Goal: Task Accomplishment & Management: Use online tool/utility

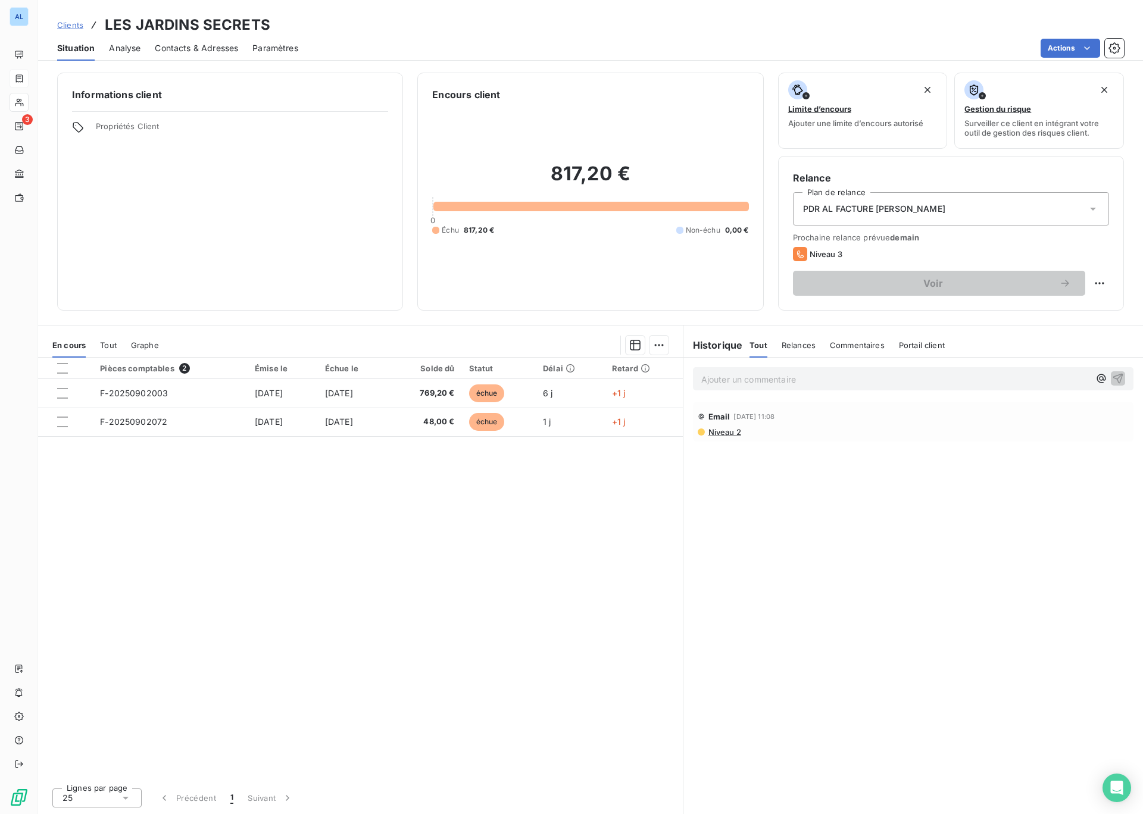
click at [18, 79] on icon at bounding box center [19, 79] width 10 height 10
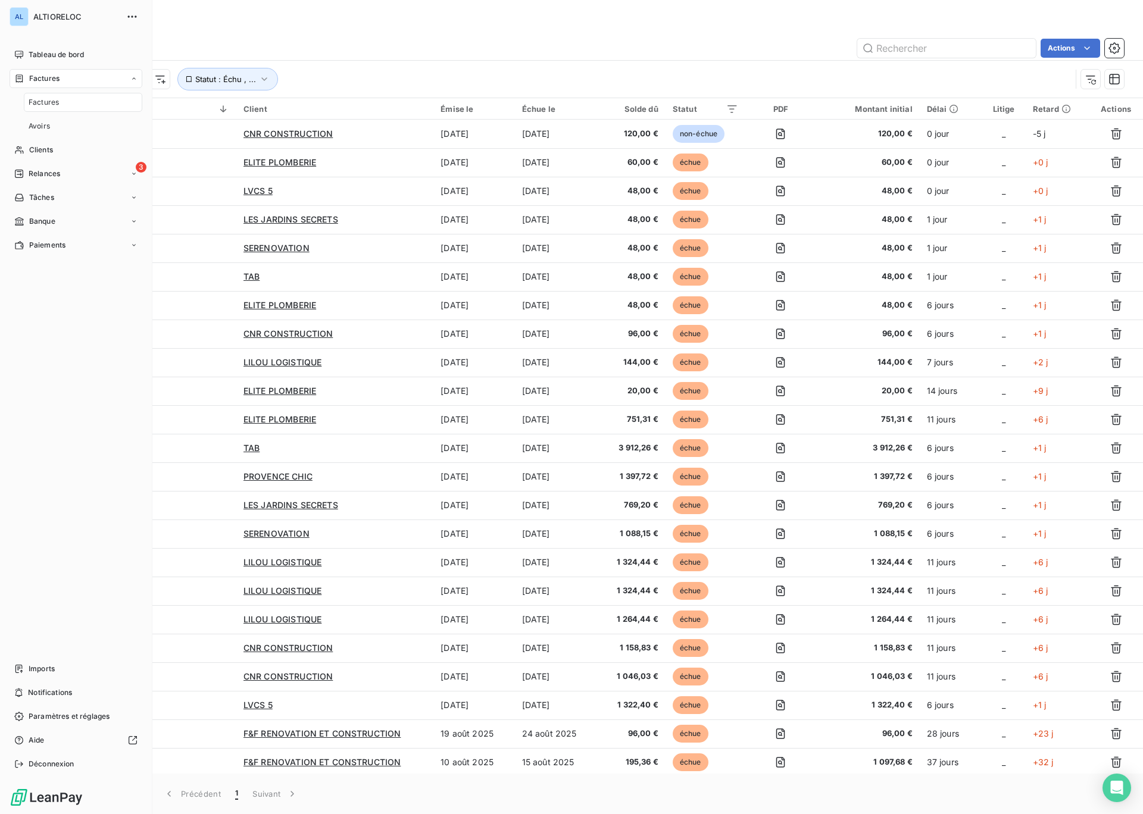
click at [56, 79] on span "Factures" at bounding box center [44, 78] width 30 height 11
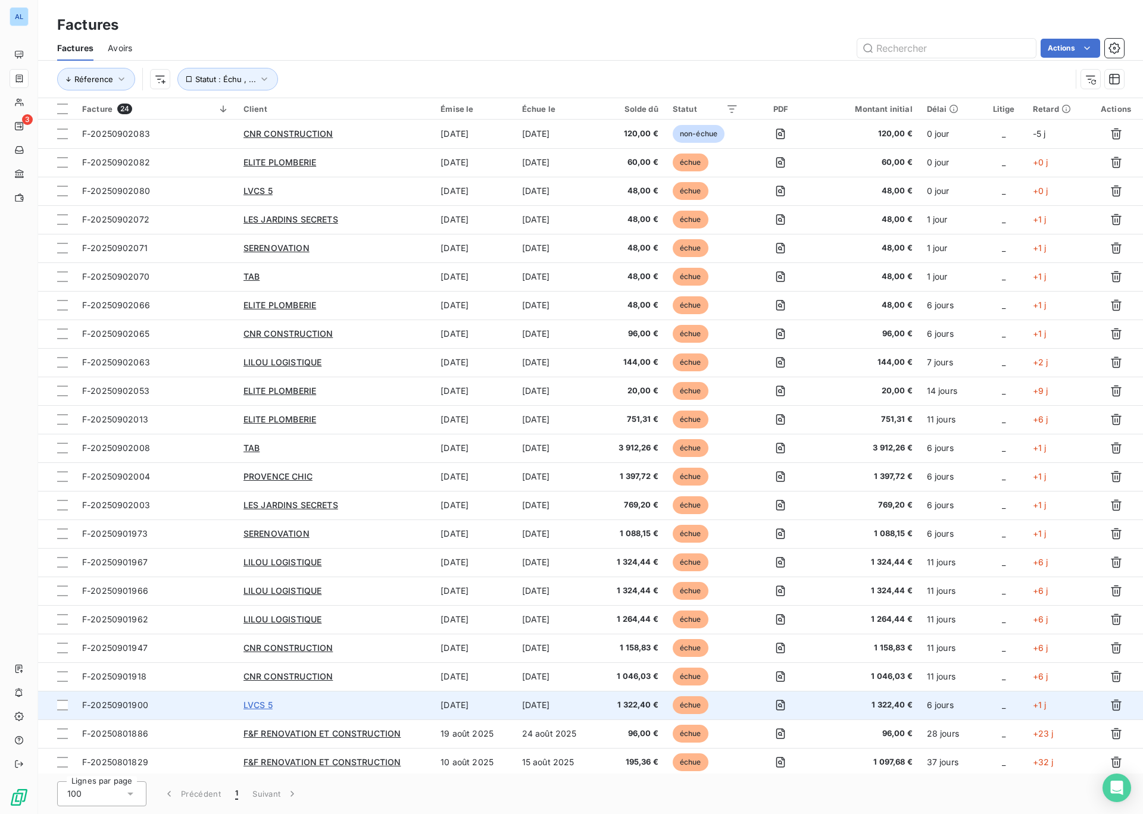
click at [253, 703] on span "LVCS 5" at bounding box center [257, 705] width 29 height 10
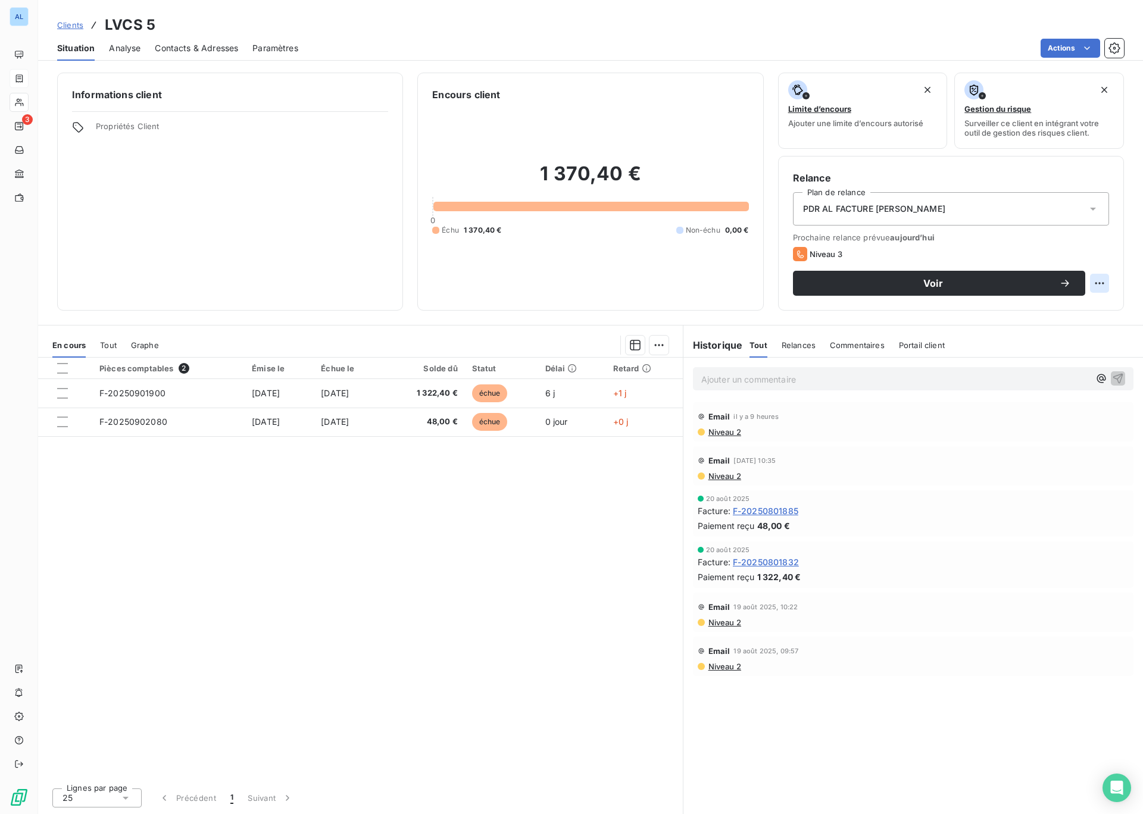
click at [1104, 283] on html "AL 3 Clients LVCS 5 Situation Analyse Contacts & Adresses Paramètres Actions In…" at bounding box center [571, 407] width 1143 height 814
click at [1098, 283] on html "AL 3 Clients LVCS 5 Situation Analyse Contacts & Adresses Paramètres Actions In…" at bounding box center [571, 407] width 1143 height 814
click at [1035, 309] on div "Replanifier cette action" at bounding box center [1050, 309] width 107 height 19
select select "8"
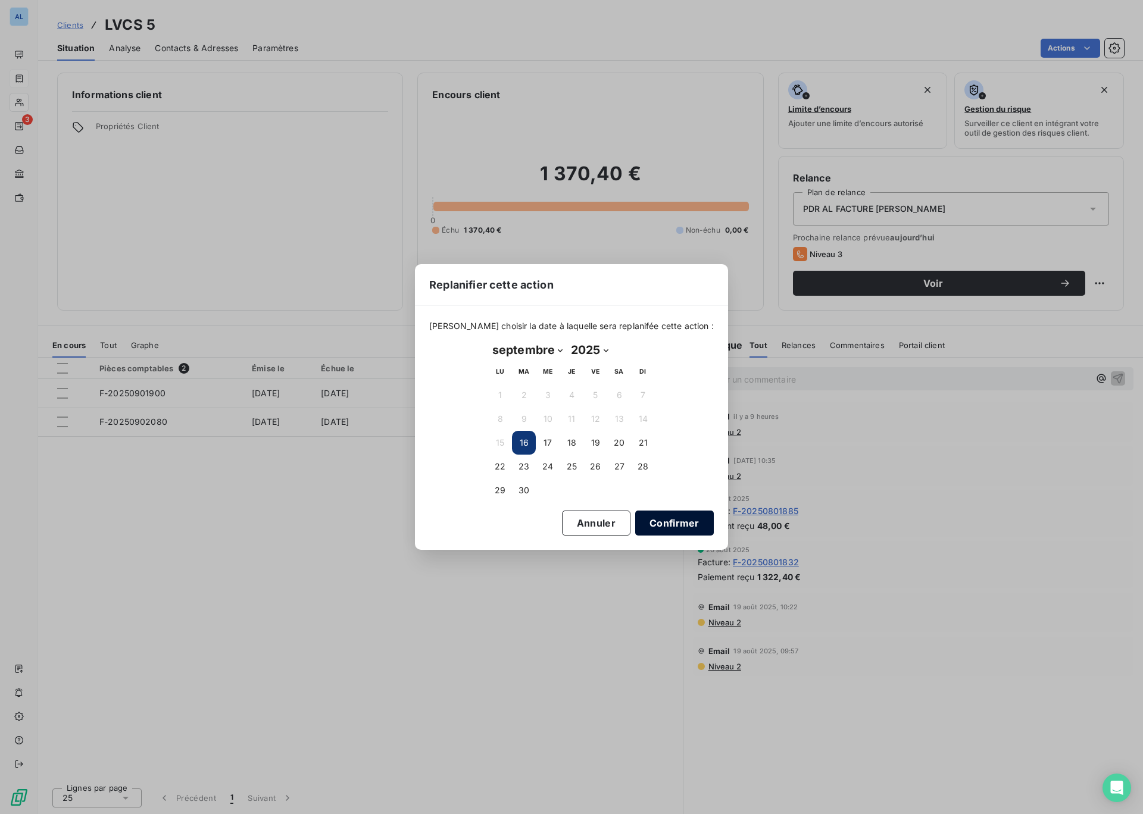
click at [661, 514] on button "Confirmer" at bounding box center [674, 523] width 79 height 25
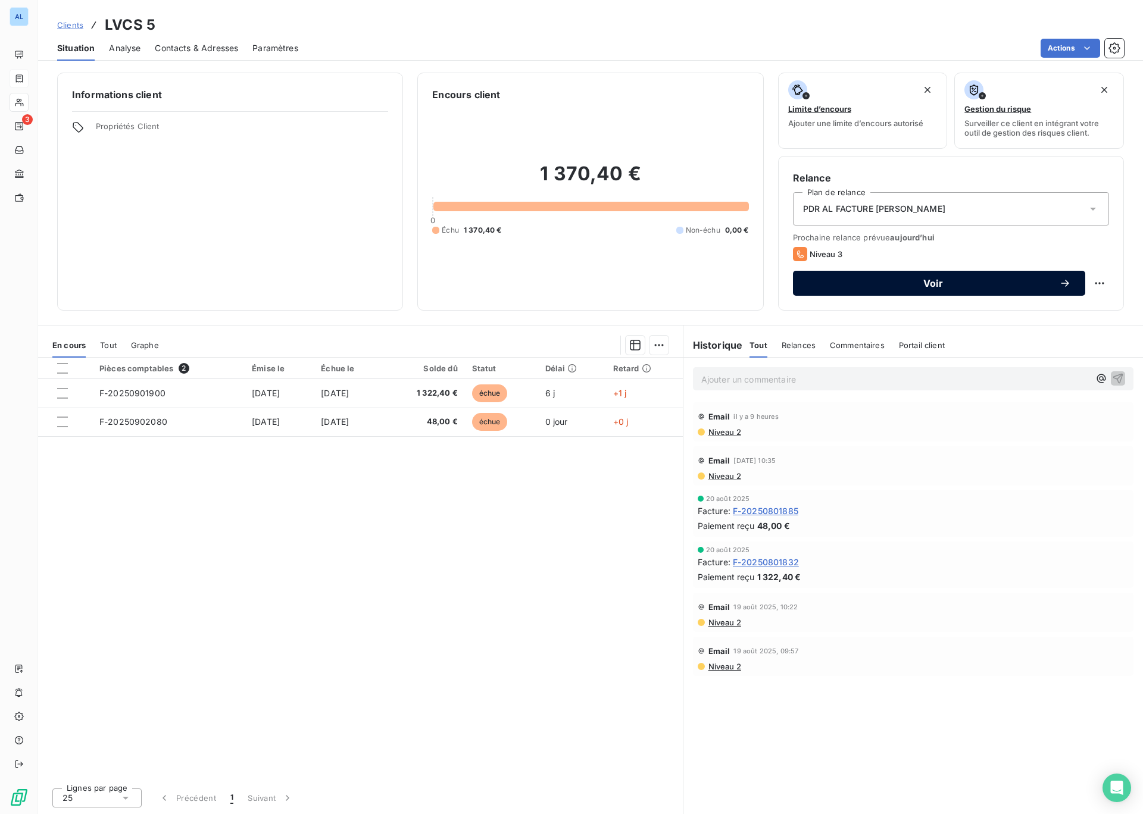
click at [934, 280] on span "Voir" at bounding box center [933, 283] width 252 height 10
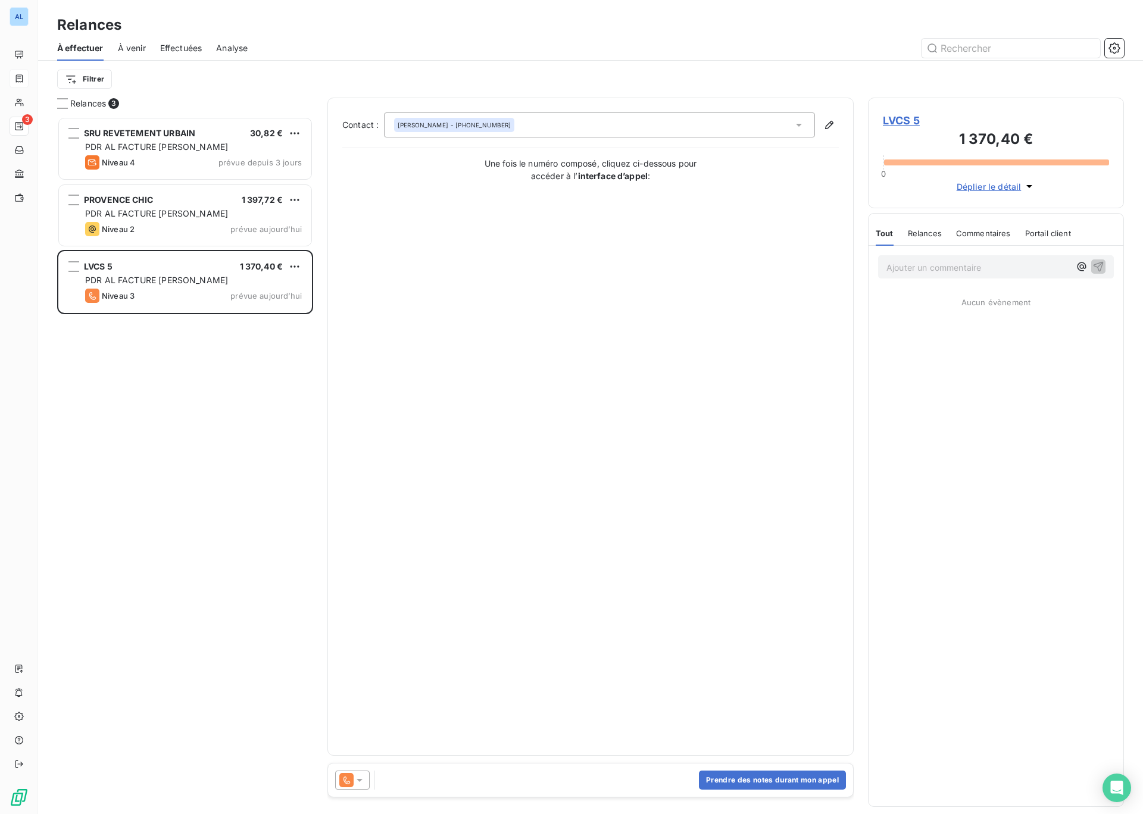
scroll to position [697, 256]
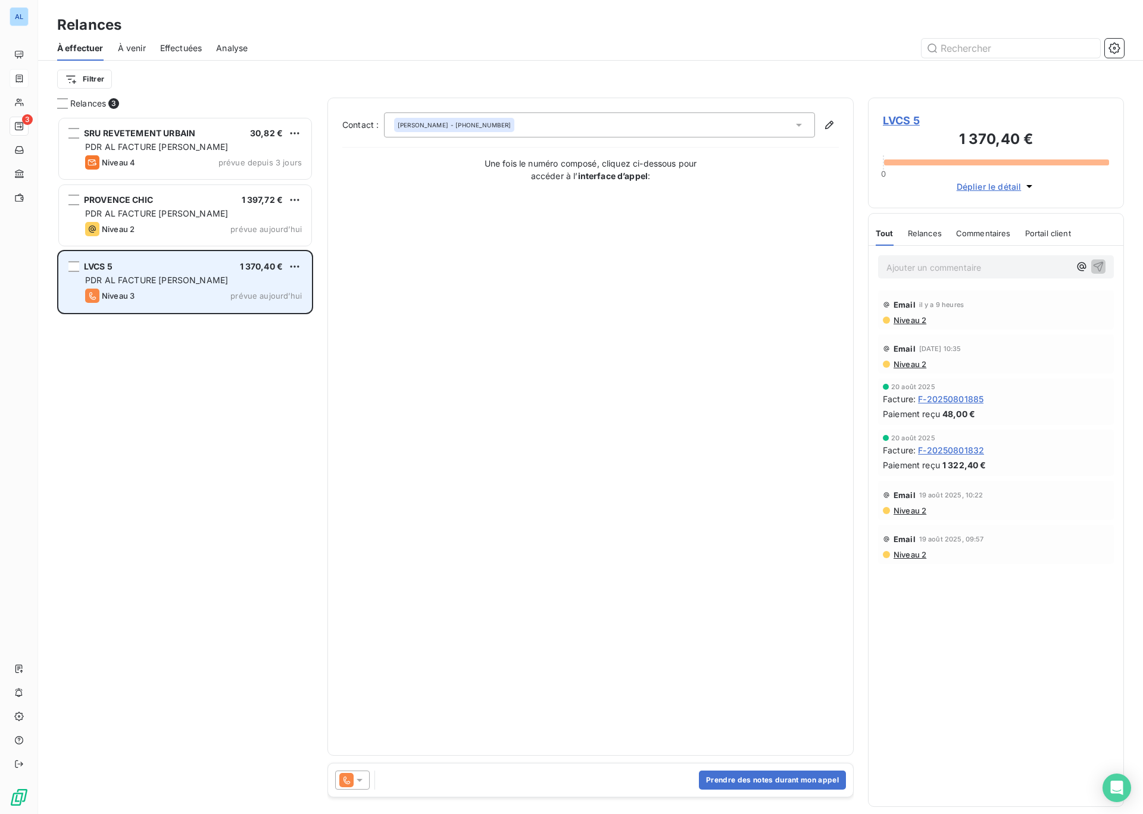
click at [177, 279] on span "PDR AL FACTURE [PERSON_NAME]" at bounding box center [156, 280] width 143 height 10
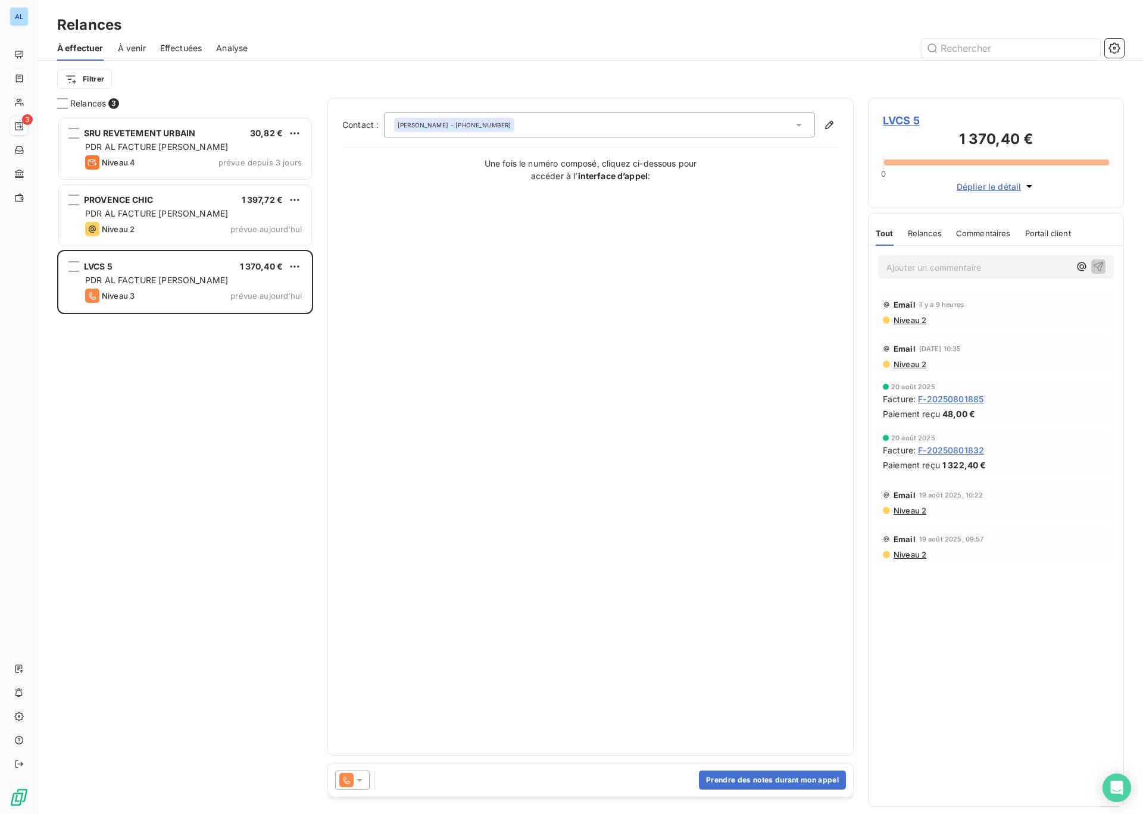
click at [360, 781] on icon at bounding box center [359, 780] width 12 height 12
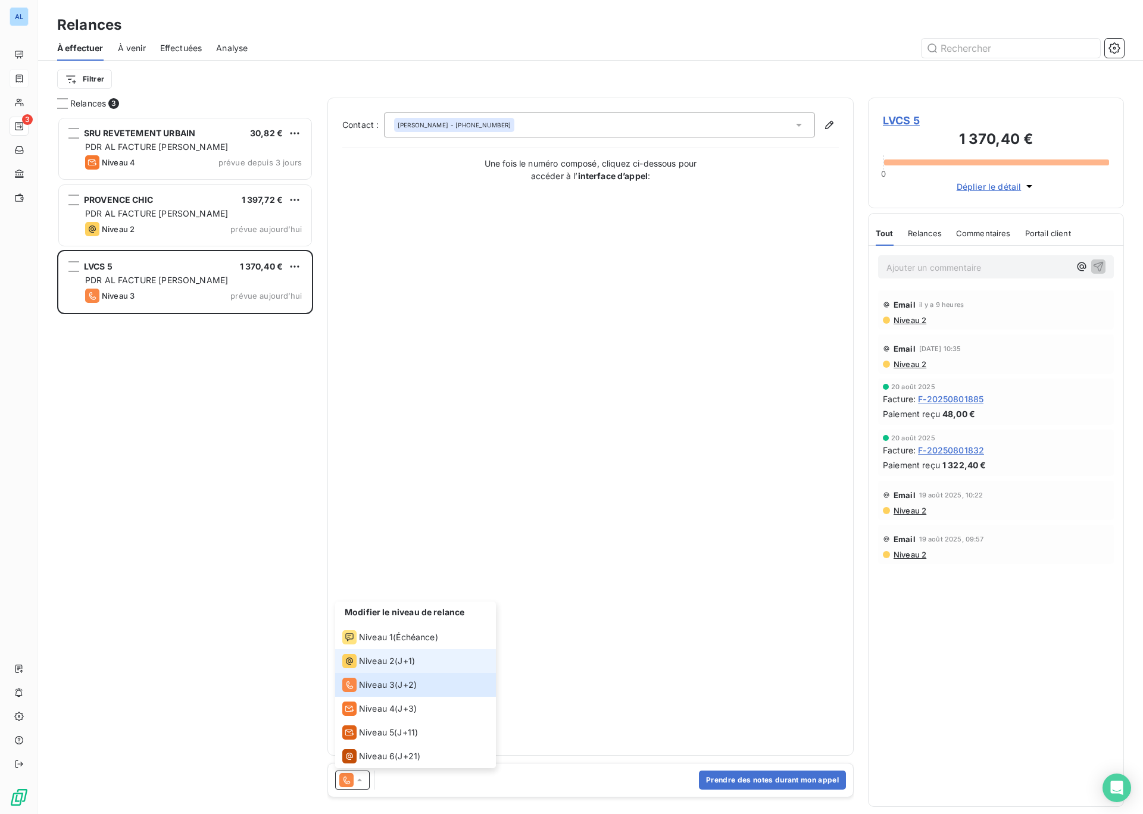
click at [409, 665] on span "J+1 )" at bounding box center [406, 661] width 17 height 12
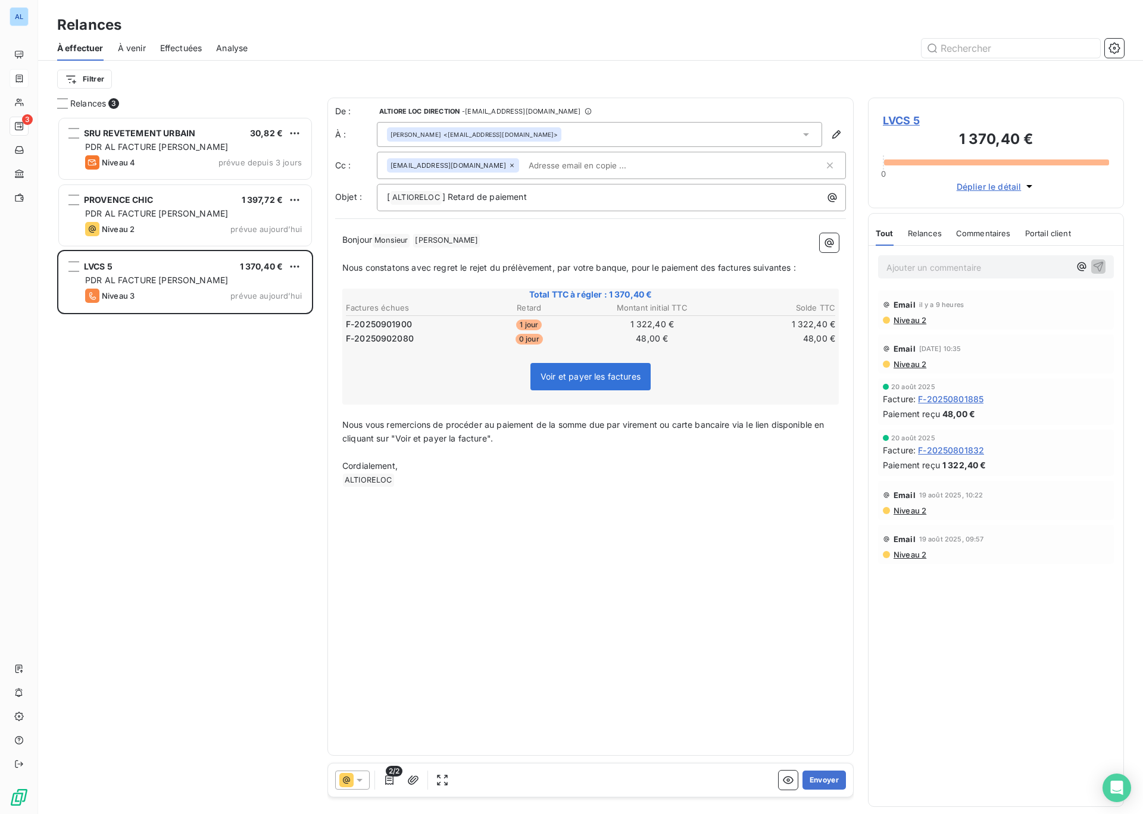
click at [359, 779] on icon at bounding box center [359, 780] width 6 height 3
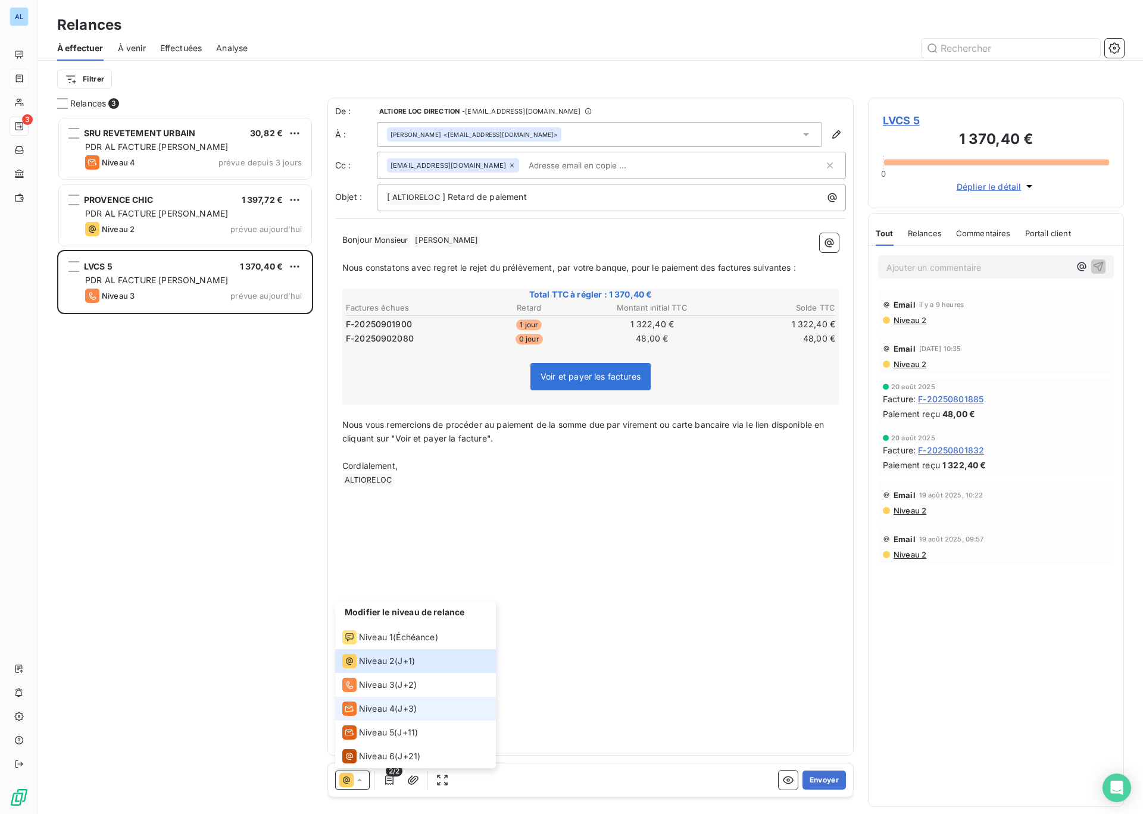
click at [396, 711] on div "Niveau 4 ( J+3 )" at bounding box center [379, 709] width 74 height 14
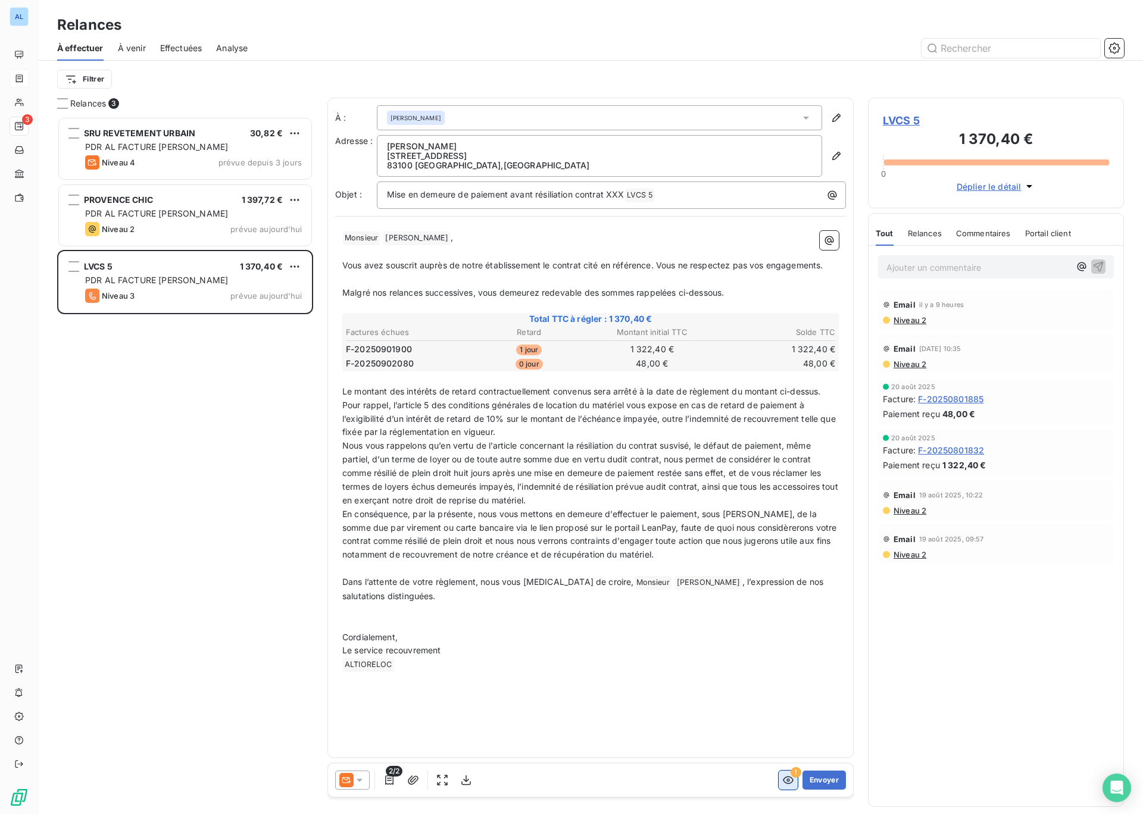
click at [788, 781] on icon "button" at bounding box center [788, 780] width 12 height 12
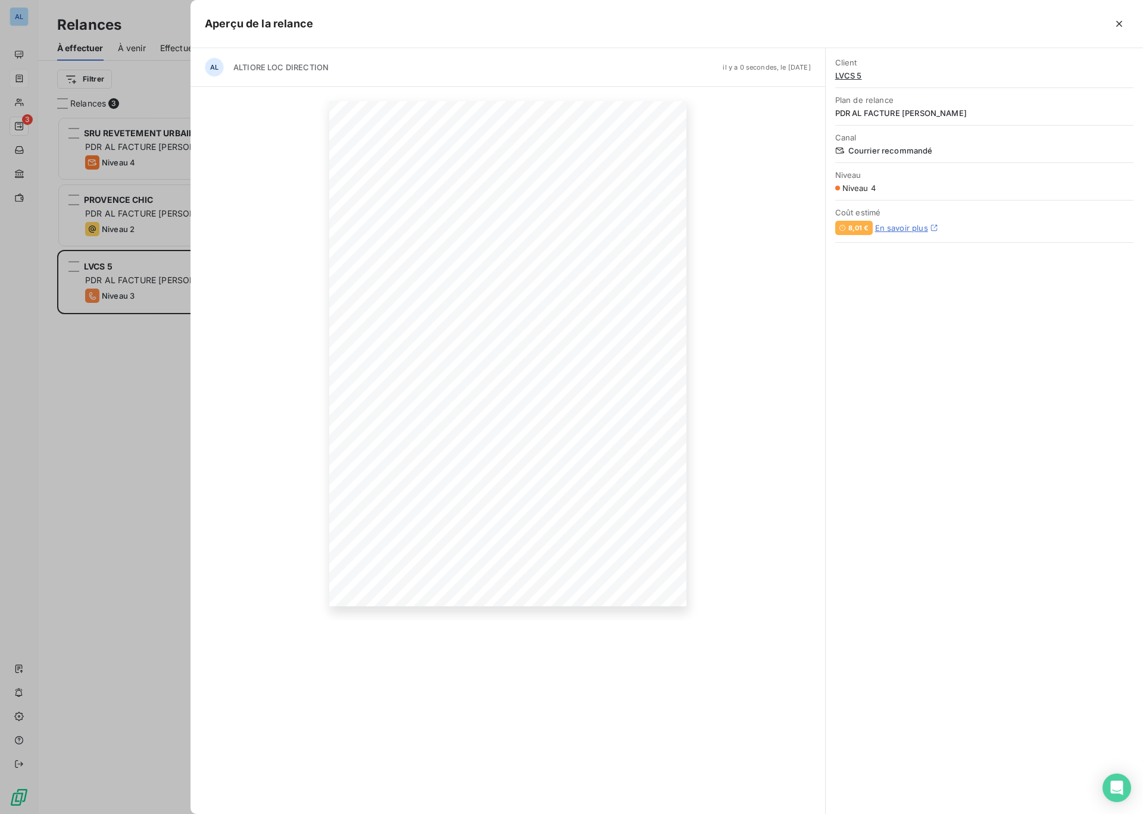
click at [556, 641] on div "AL ALTIORE LOC DIRECTION il y a 0 secondes, le [DATE] [DATE] Objet : Mise en de…" at bounding box center [507, 431] width 635 height 766
click at [596, 741] on div "AL ALTIORE LOC DIRECTION il y a 0 secondes, le [DATE] [DATE] Objet : Mise en de…" at bounding box center [507, 431] width 635 height 766
click at [613, 782] on div "AL ALTIORE LOC DIRECTION il y a 0 secondes, le [DATE] [DATE] Objet : Mise en de…" at bounding box center [507, 431] width 635 height 766
click at [612, 762] on icon "button" at bounding box center [615, 762] width 12 height 12
